Goal: Find specific page/section: Find specific page/section

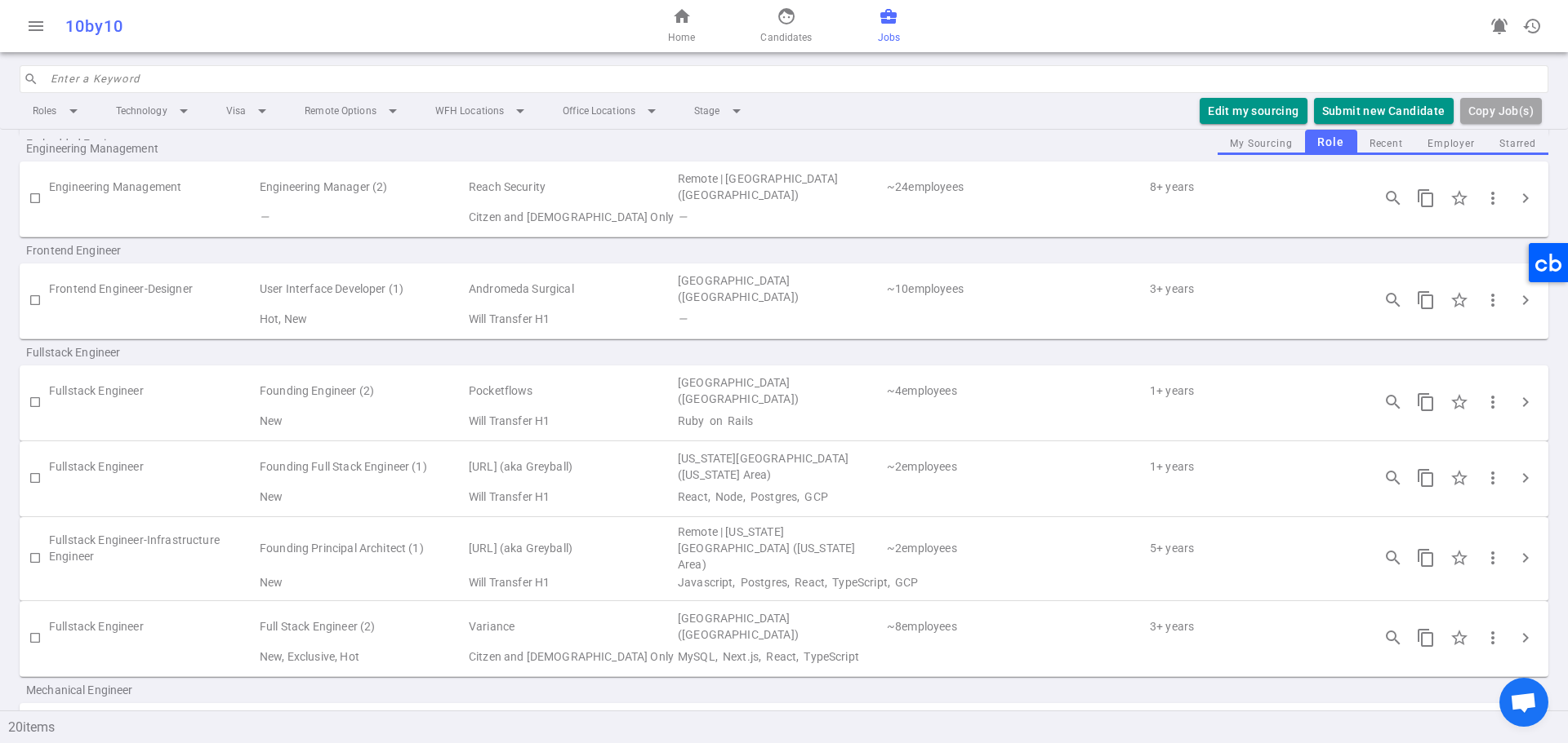
scroll to position [652, 0]
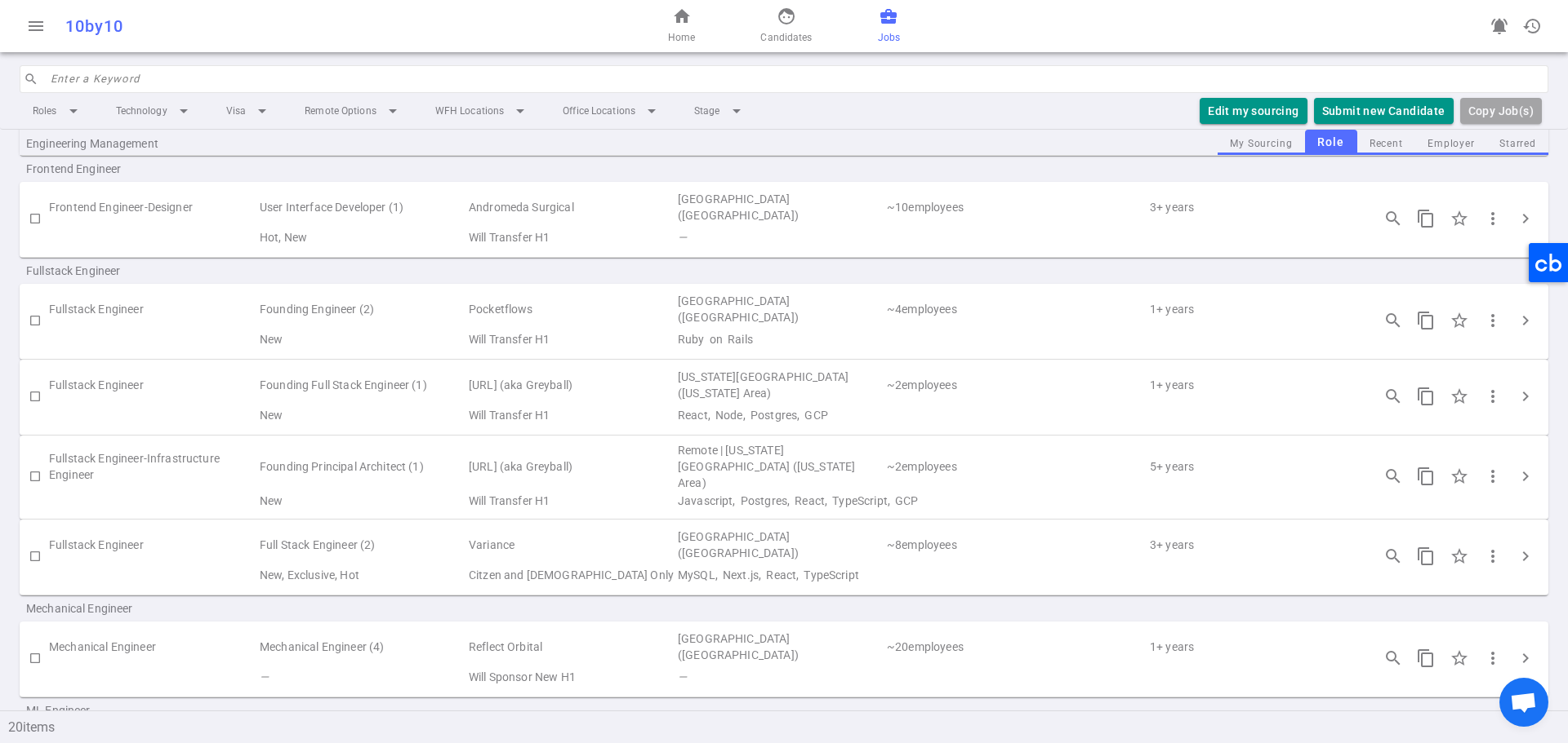
click at [671, 462] on td "Sandstone.ai (aka Greyball)" at bounding box center [572, 467] width 209 height 49
click at [1521, 468] on span "chevron_right" at bounding box center [1525, 476] width 20 height 20
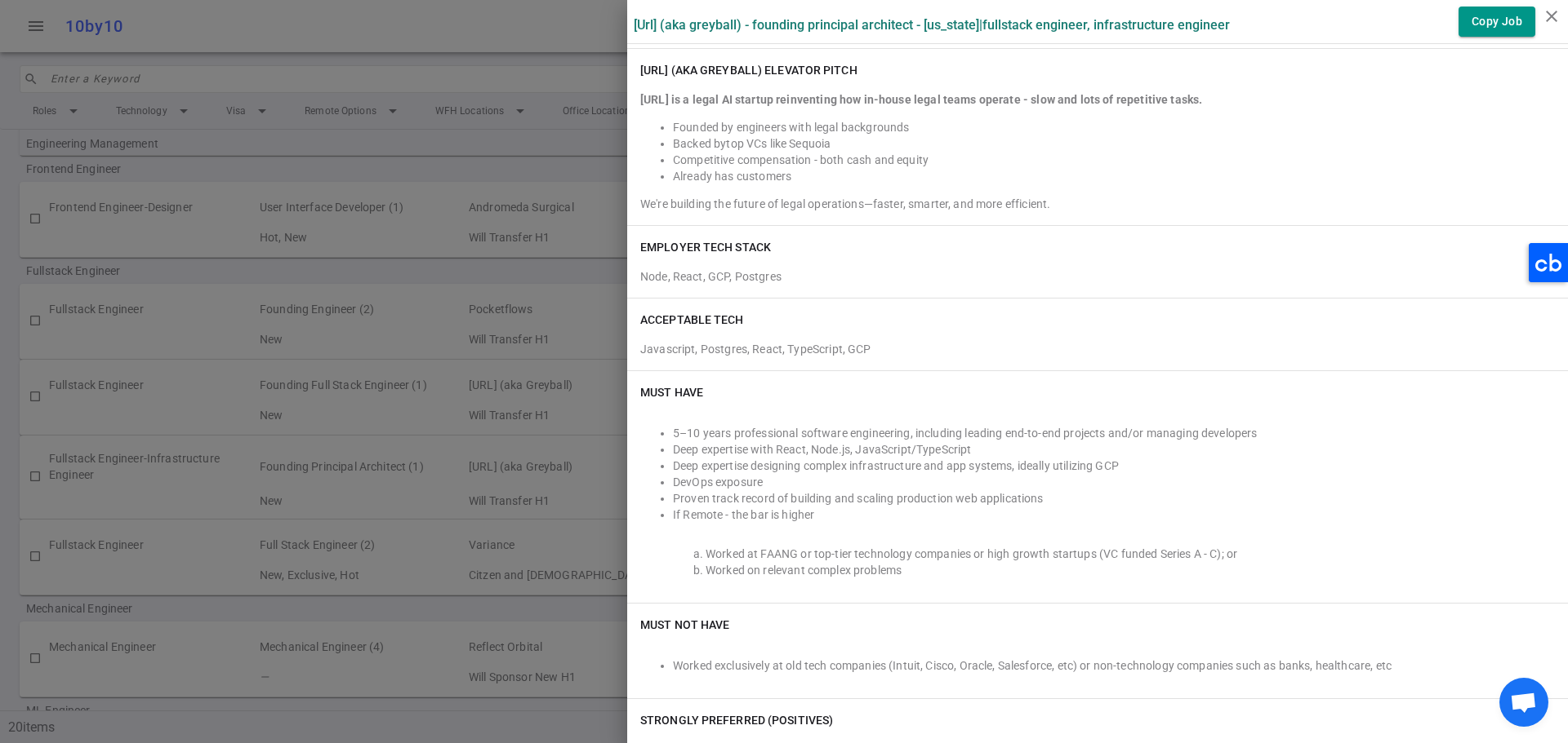
scroll to position [326, 0]
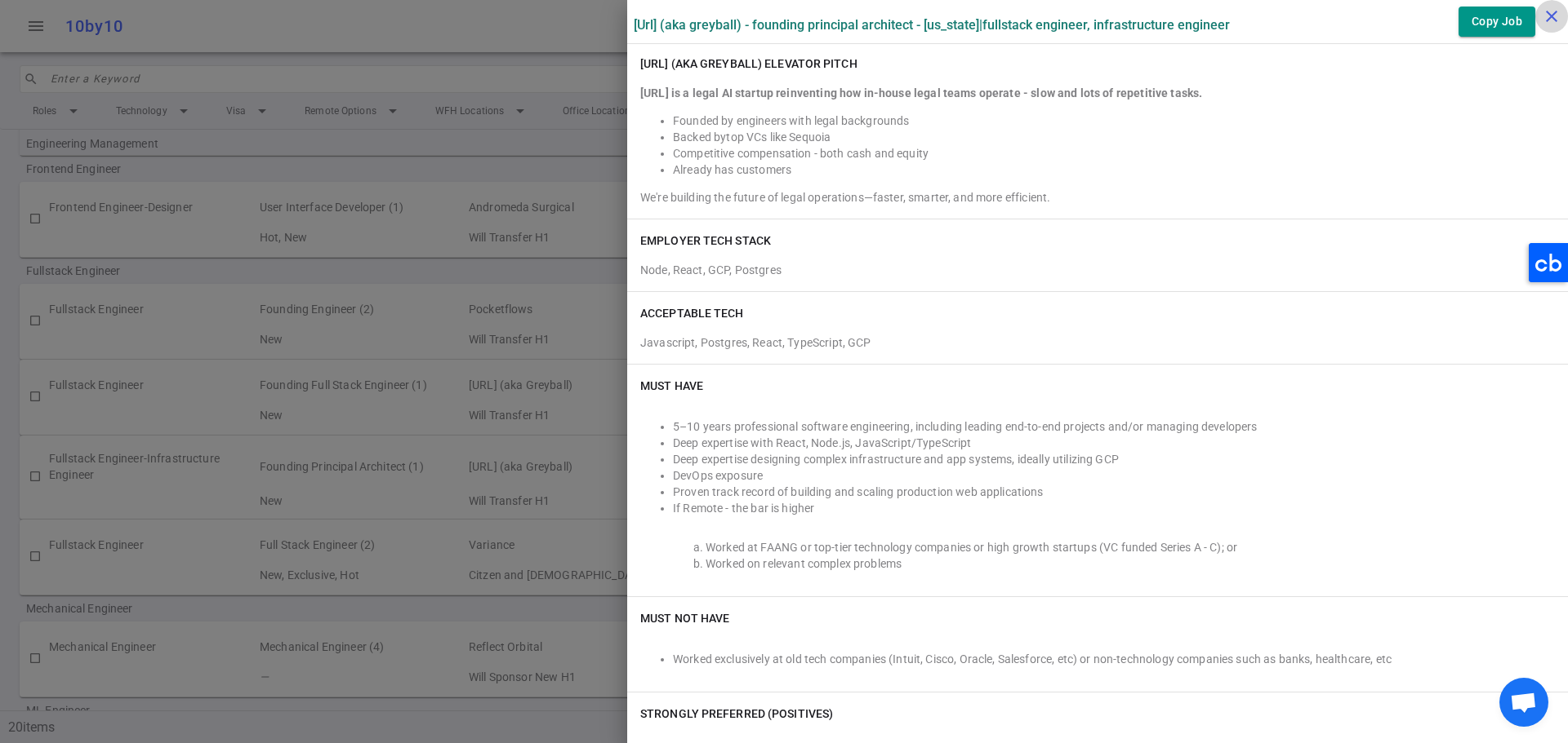
click at [1554, 20] on icon "close" at bounding box center [1551, 16] width 20 height 20
